Goal: Information Seeking & Learning: Learn about a topic

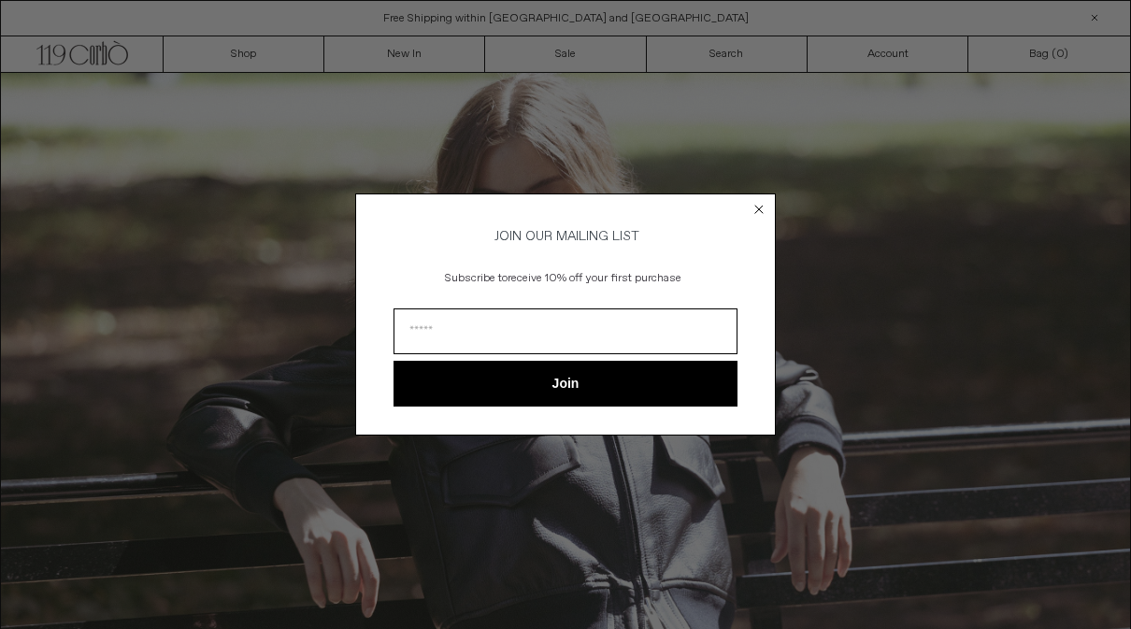
click at [750, 209] on circle "Close dialog" at bounding box center [759, 210] width 18 height 18
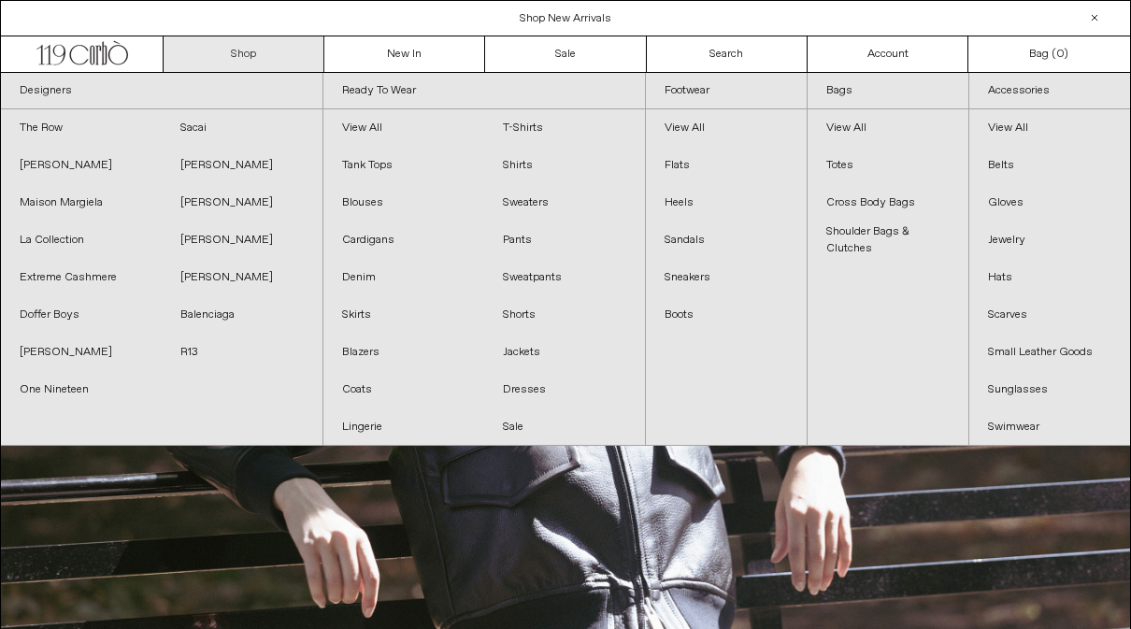
click at [238, 59] on link "Shop" at bounding box center [244, 54] width 161 height 36
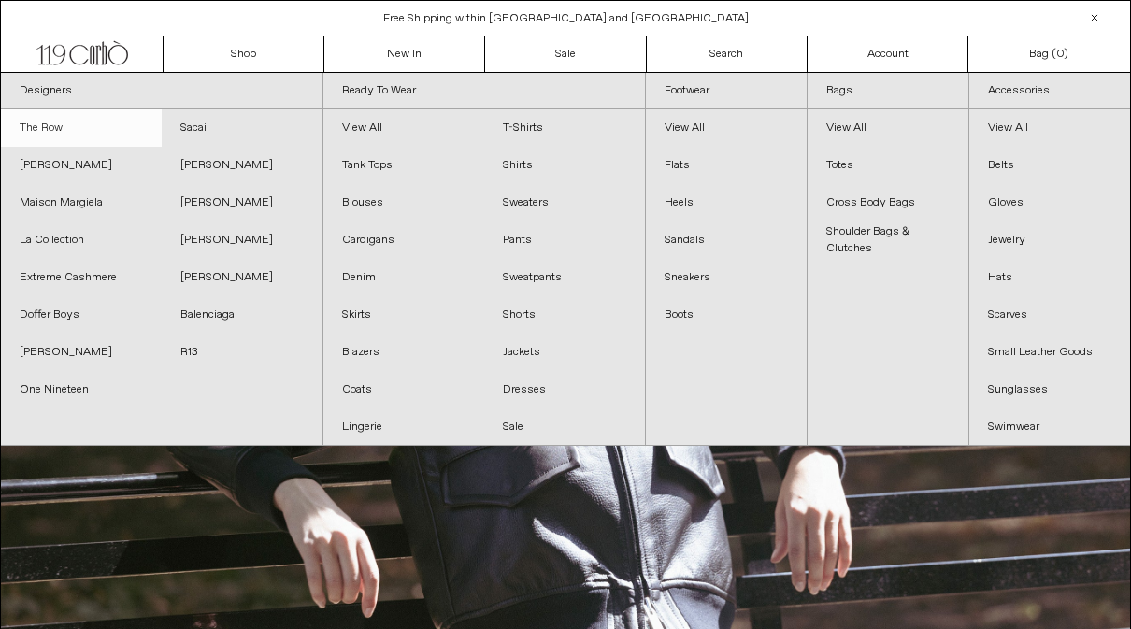
click at [47, 126] on link "The Row" at bounding box center [81, 127] width 161 height 37
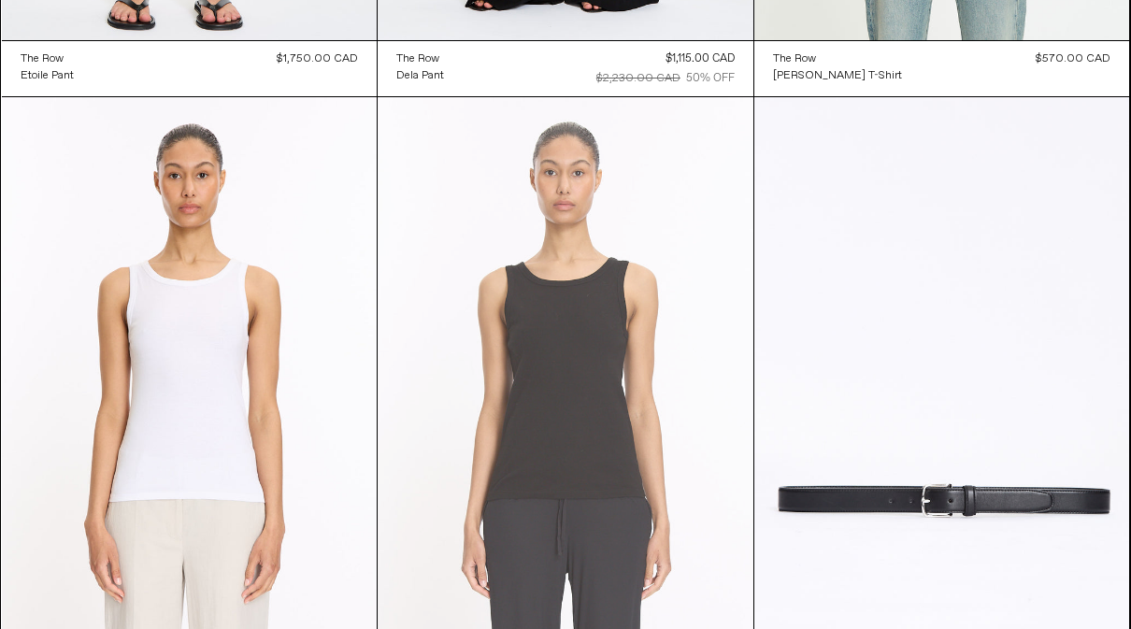
scroll to position [18561, 0]
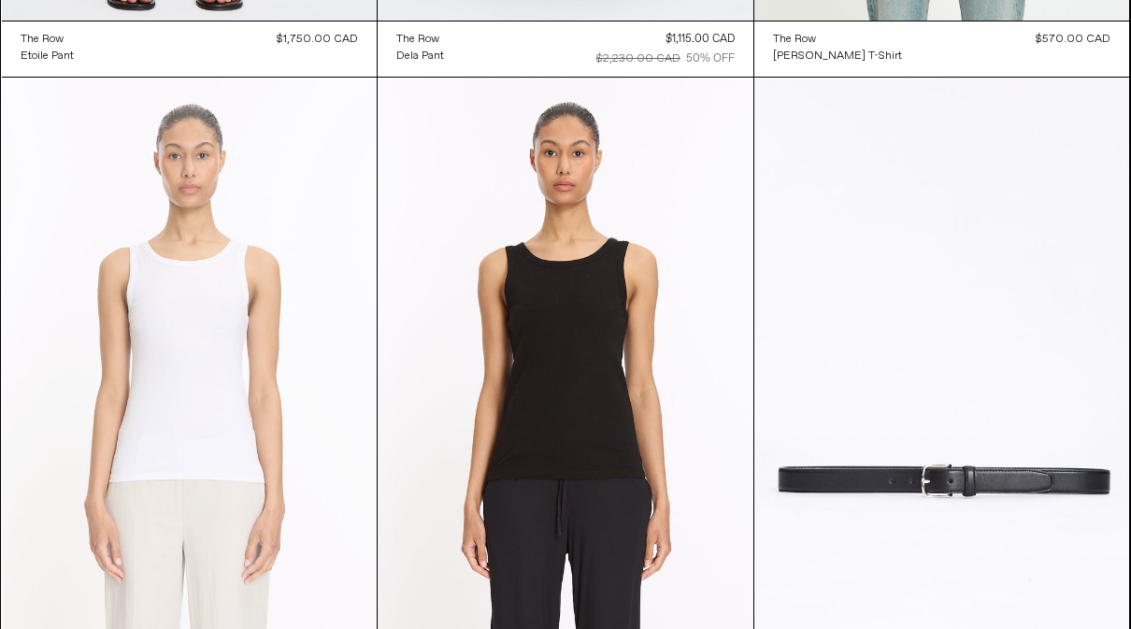
click at [175, 411] on at bounding box center [190, 359] width 376 height 563
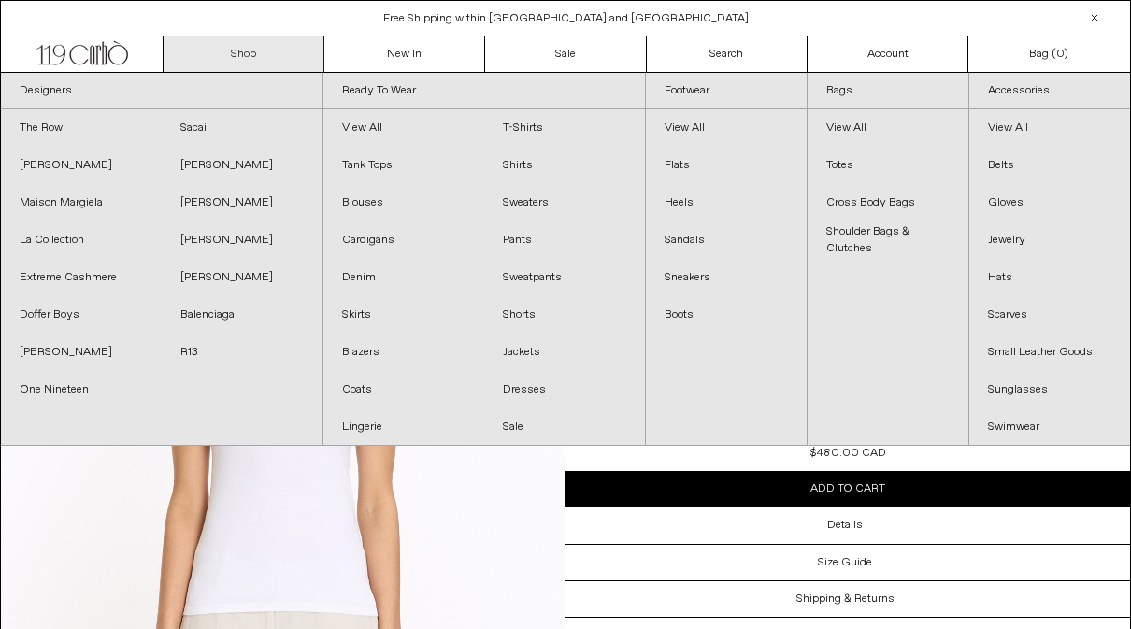
click at [268, 58] on link "Shop" at bounding box center [244, 54] width 161 height 36
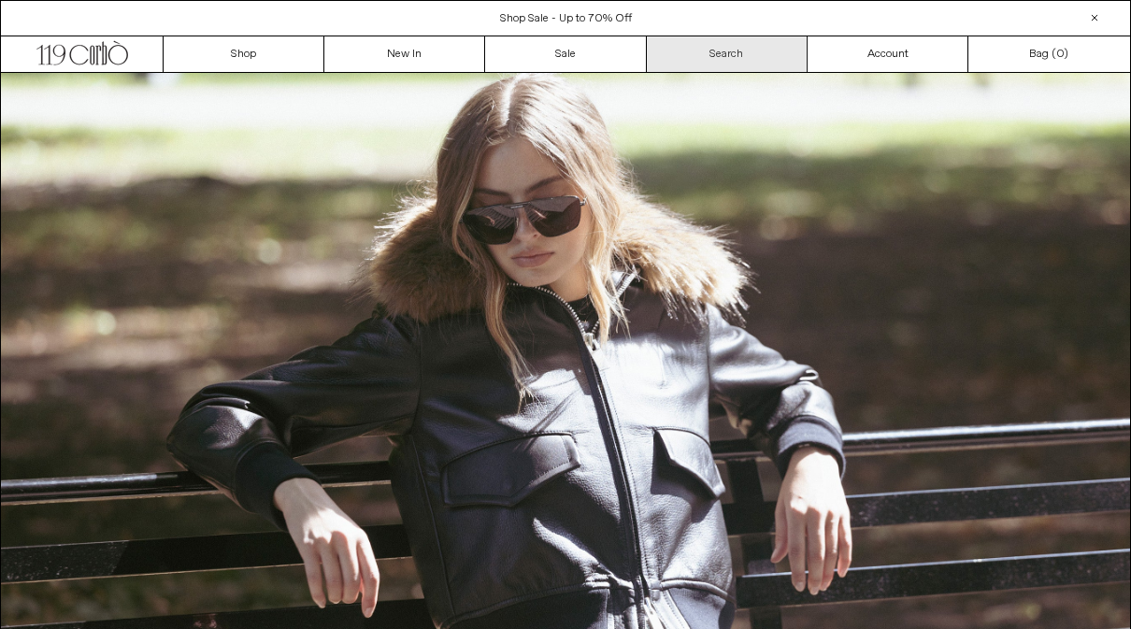
click at [754, 58] on link "Search" at bounding box center [727, 54] width 161 height 36
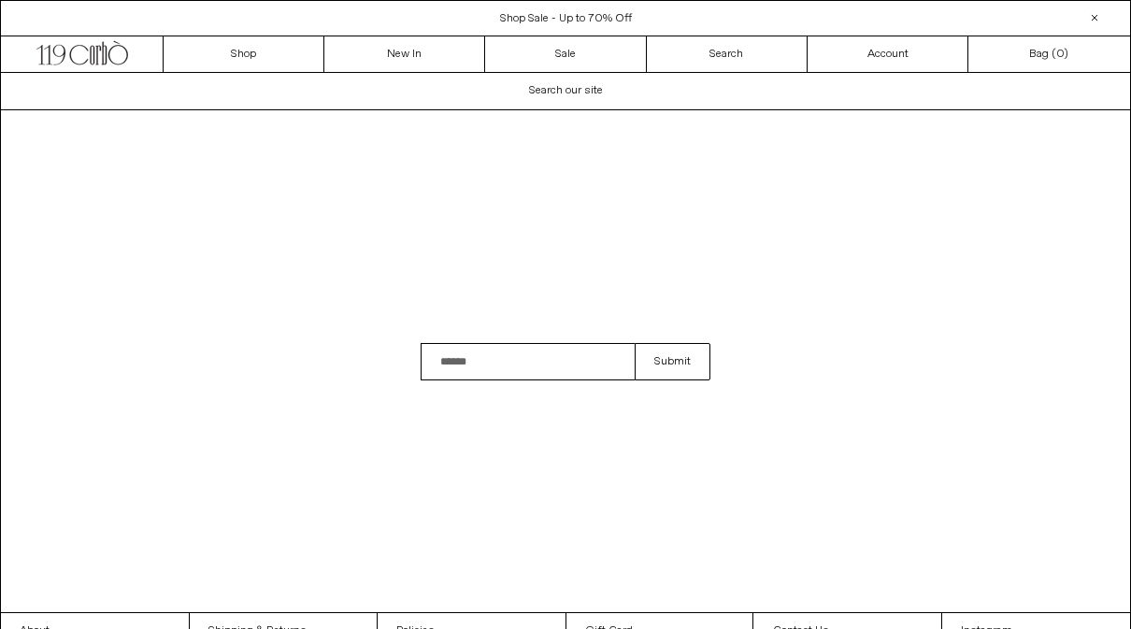
click at [561, 380] on input "Search" at bounding box center [527, 361] width 214 height 37
type input "*****"
click at [672, 380] on button "Submit" at bounding box center [672, 361] width 76 height 37
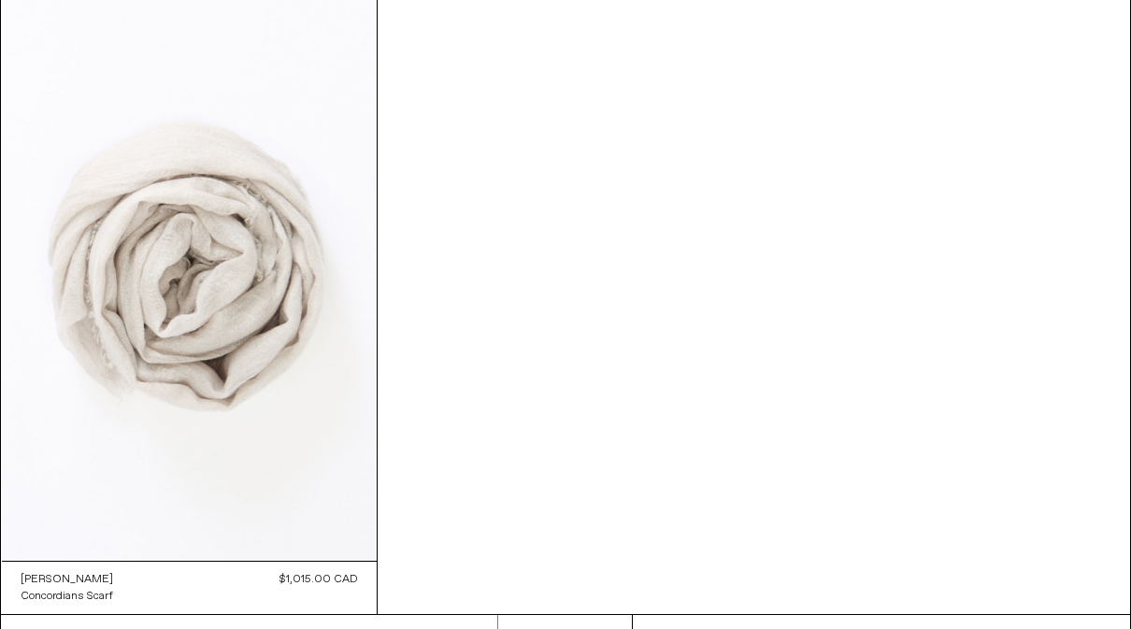
scroll to position [2098, 0]
click at [664, 628] on span "Next" at bounding box center [662, 634] width 23 height 15
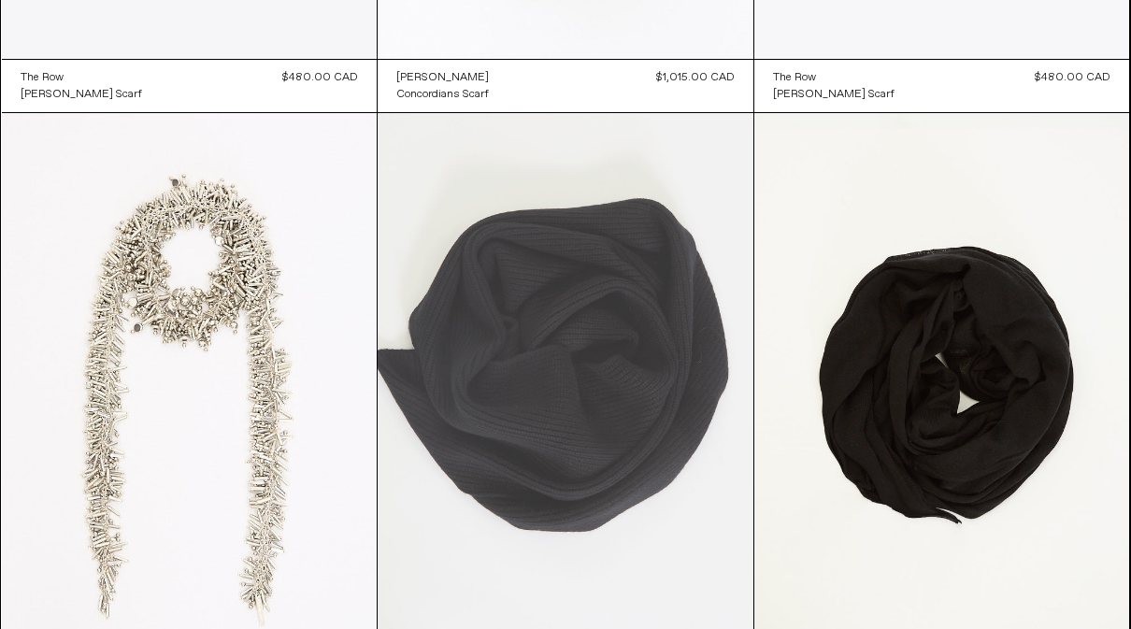
scroll to position [895, 0]
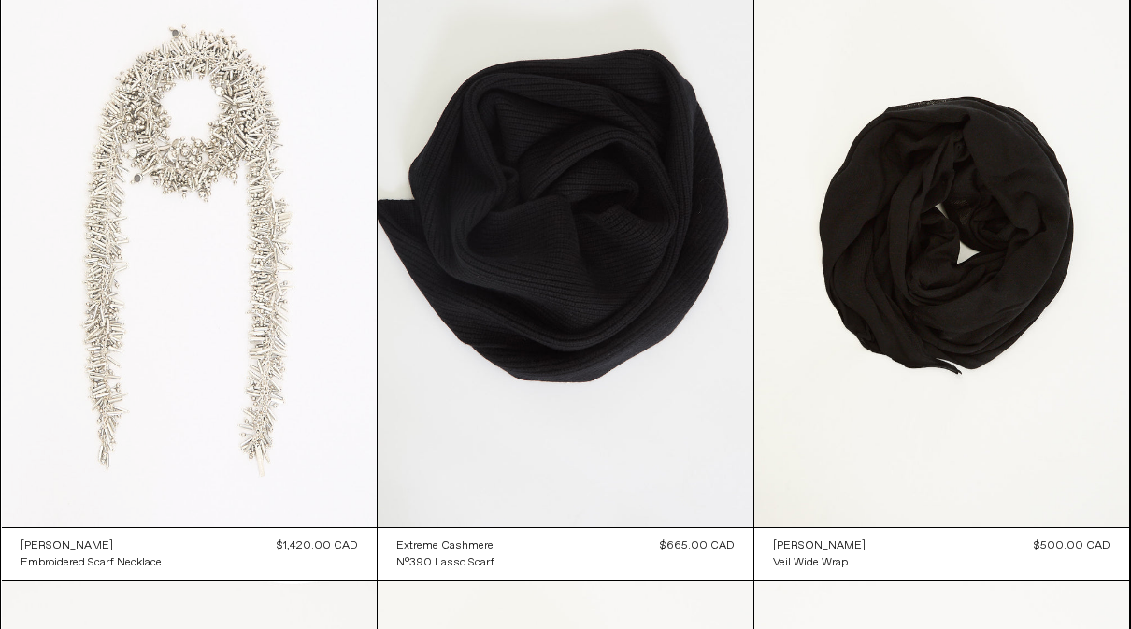
click at [191, 177] on at bounding box center [190, 245] width 376 height 563
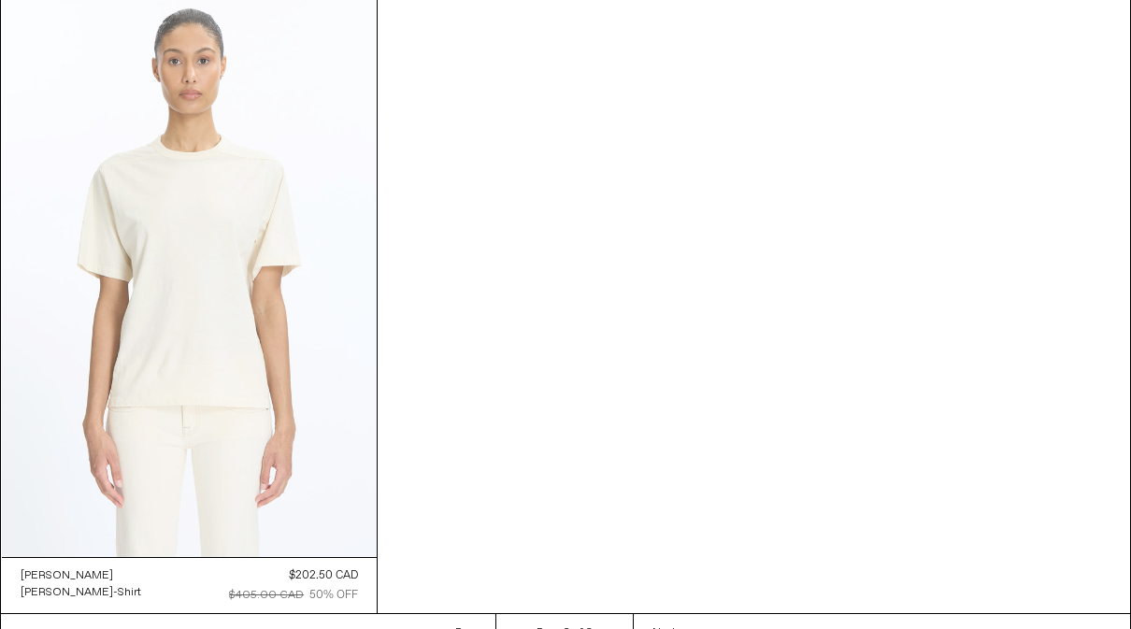
scroll to position [2101, 0]
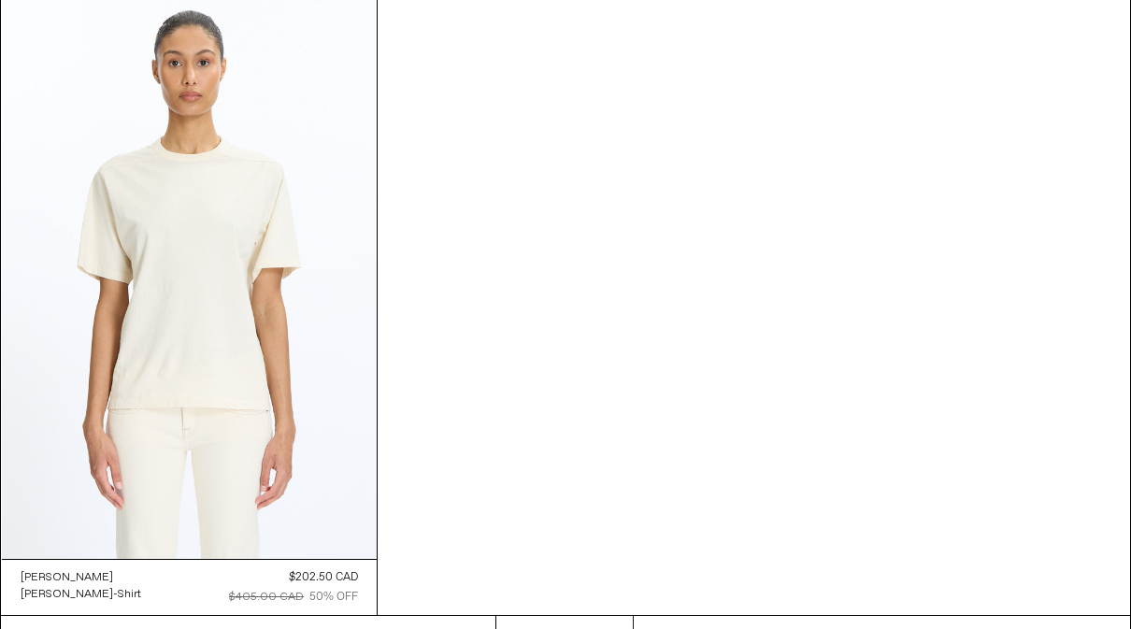
click at [659, 628] on span "Next" at bounding box center [663, 634] width 23 height 15
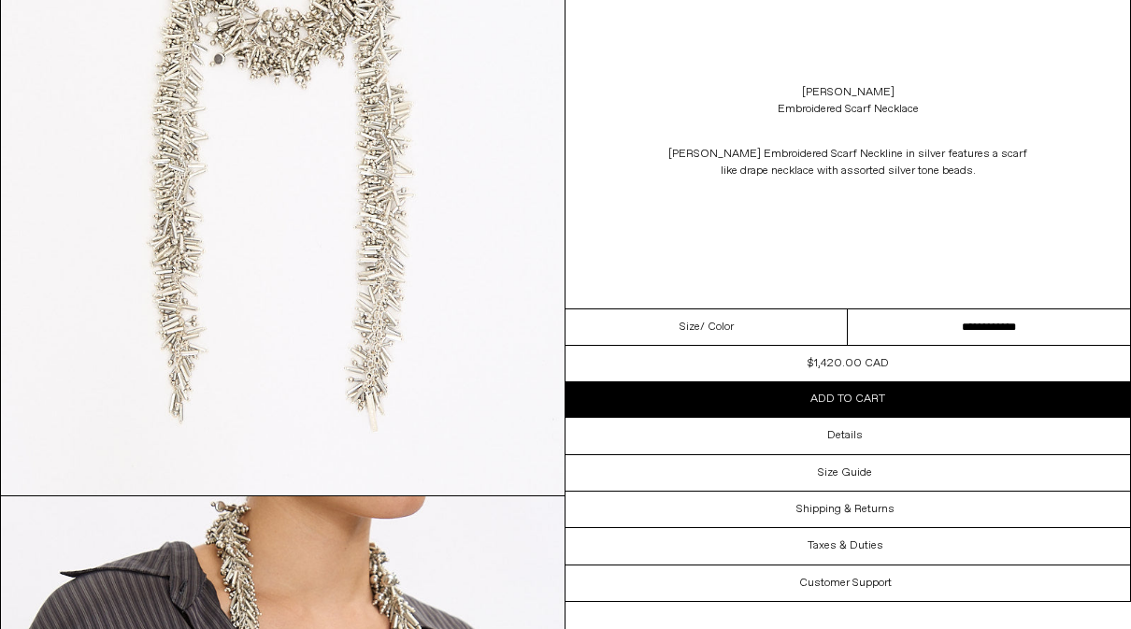
scroll to position [263, 0]
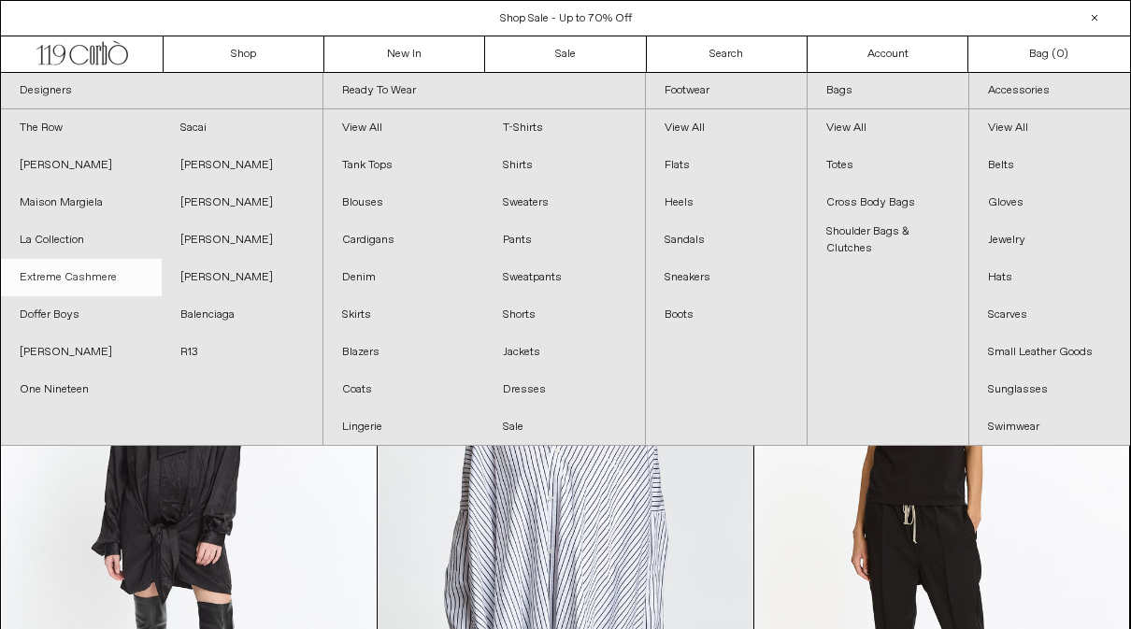
click at [101, 273] on link "Extreme Cashmere" at bounding box center [81, 277] width 161 height 37
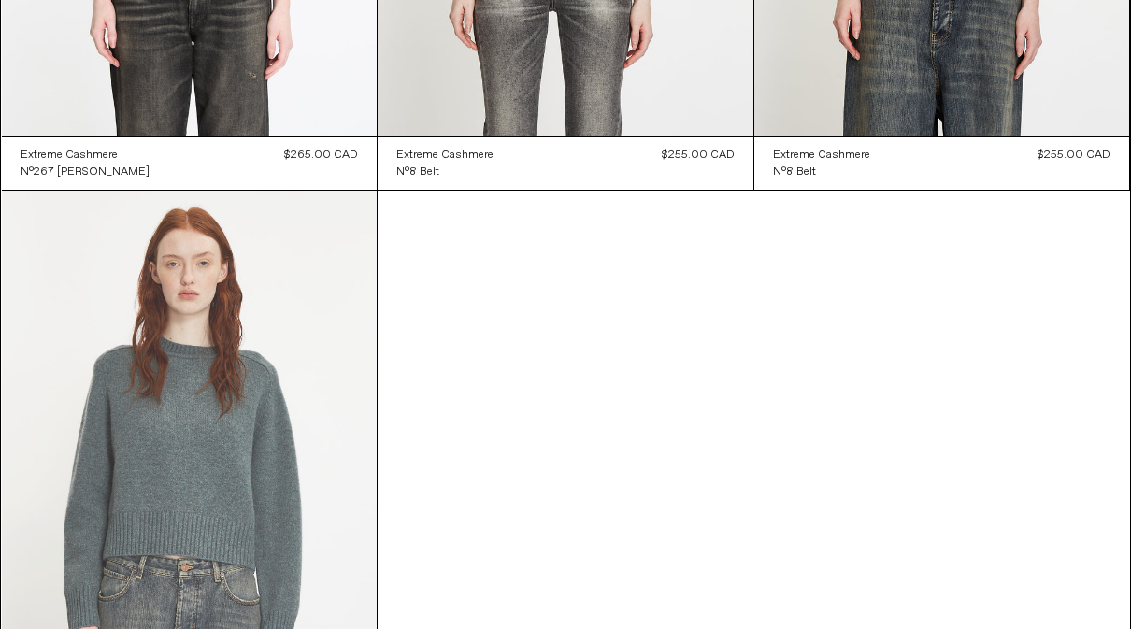
scroll to position [10716, 0]
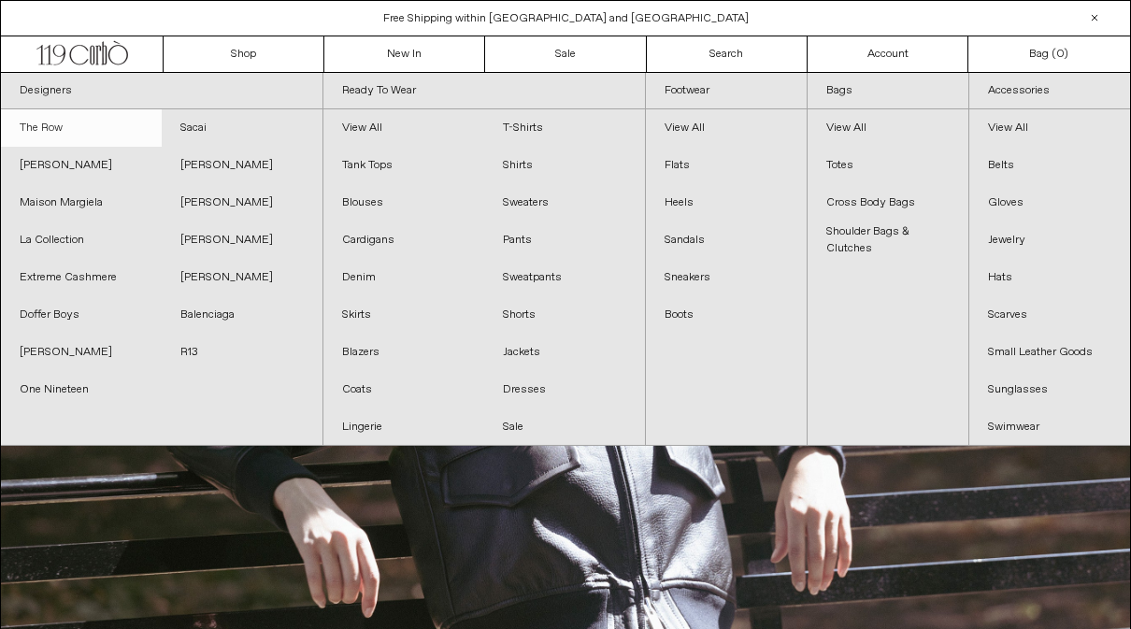
click at [33, 128] on link "The Row" at bounding box center [81, 127] width 161 height 37
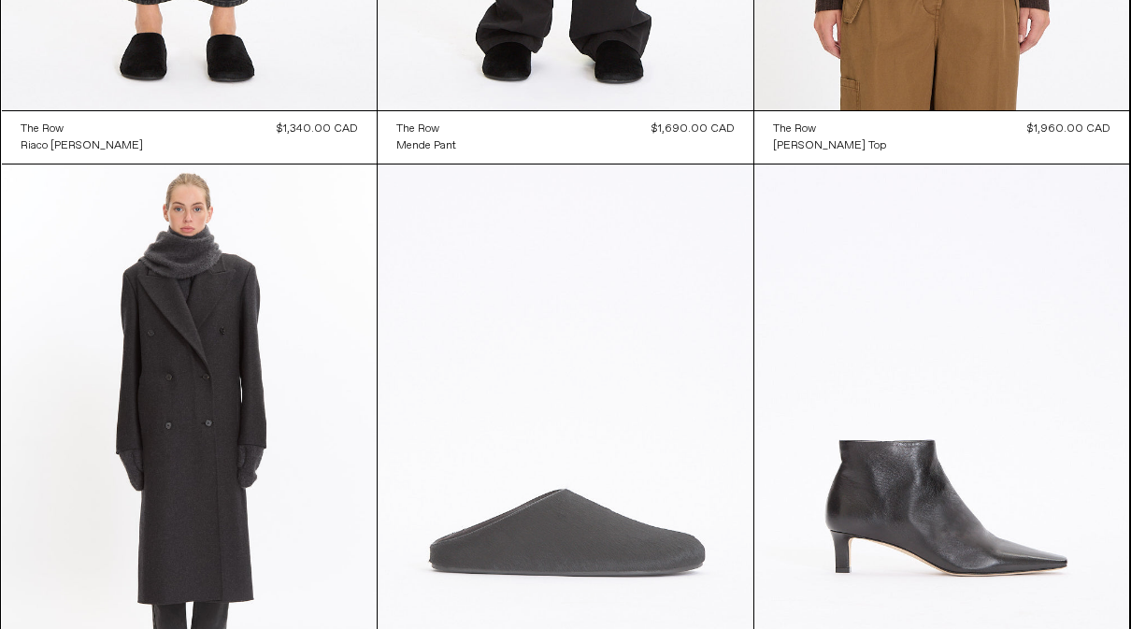
scroll to position [1271, 0]
